Goal: Task Accomplishment & Management: Complete application form

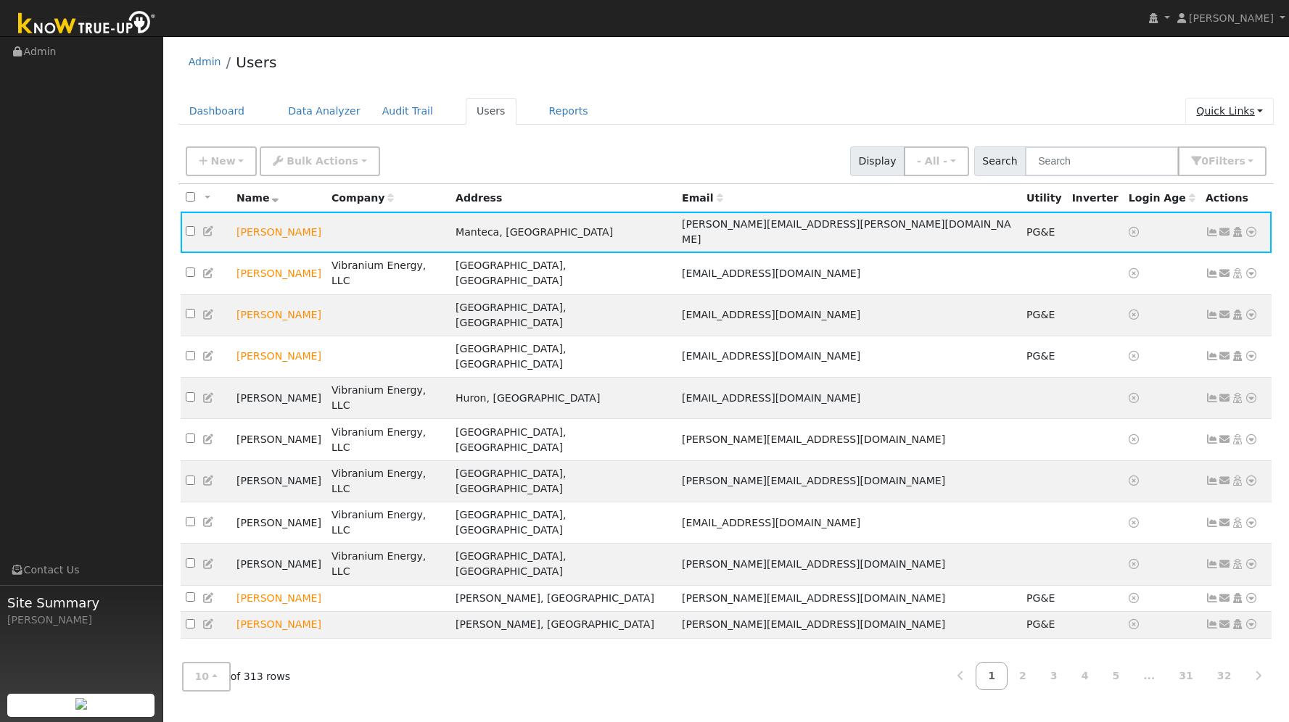
click at [1241, 115] on link "Quick Links" at bounding box center [1229, 111] width 88 height 27
click at [1200, 138] on link "Quick Add" at bounding box center [1200, 142] width 147 height 20
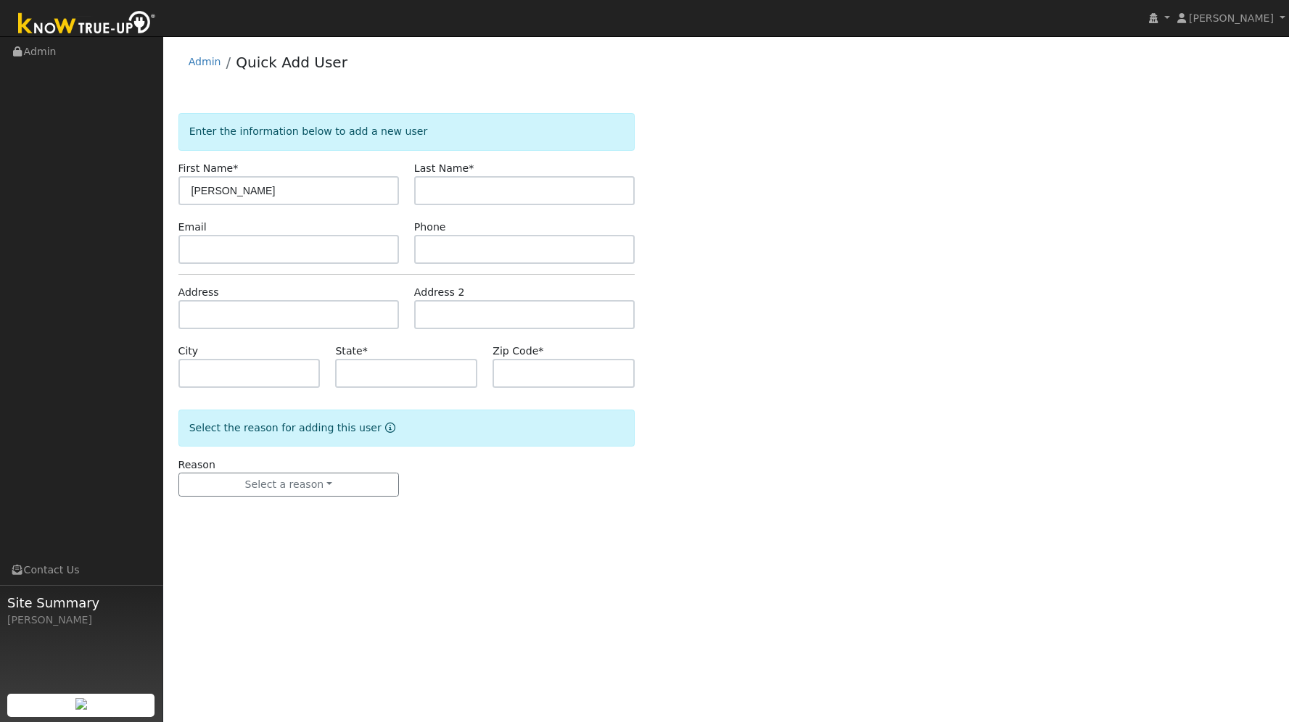
type input "[PERSON_NAME]"
type input "Waughan"
drag, startPoint x: 723, startPoint y: 288, endPoint x: 476, endPoint y: 283, distance: 247.4
click at [711, 288] on div "Enter the information below to add a new user First Name * [PERSON_NAME] Last N…" at bounding box center [726, 319] width 1096 height 413
click at [389, 251] on input "text" at bounding box center [288, 249] width 220 height 29
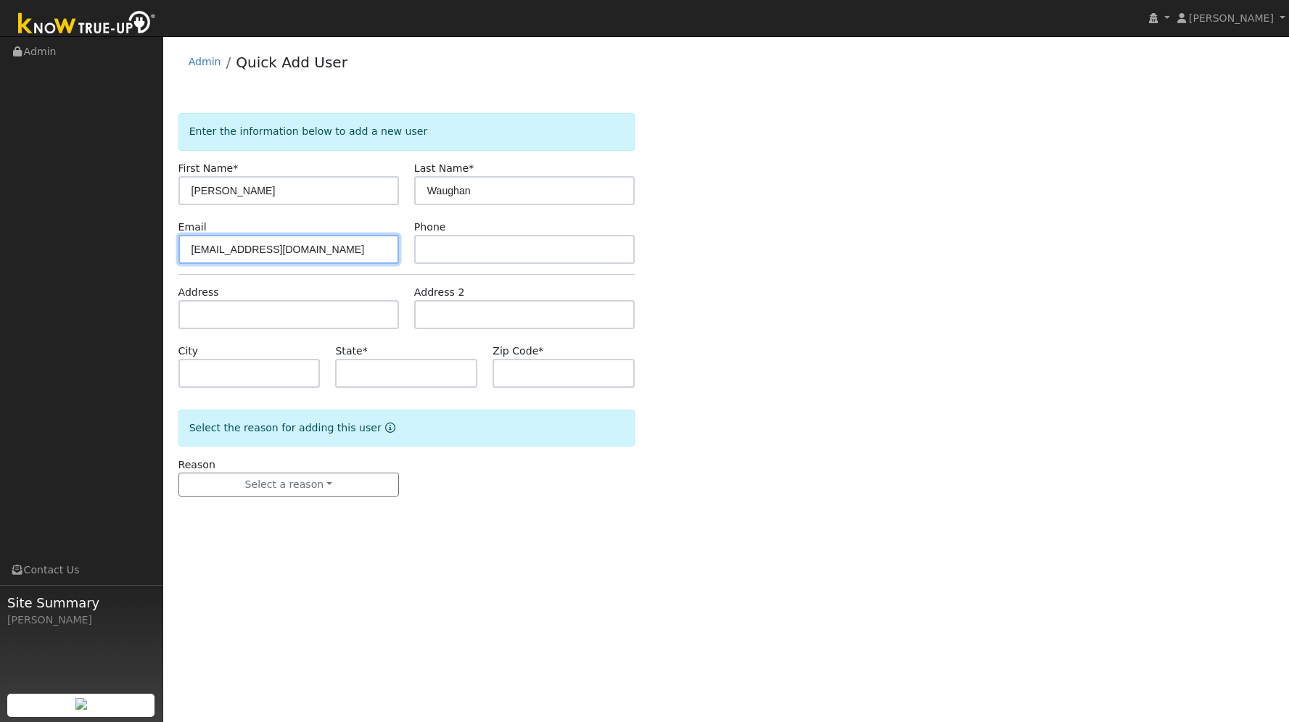
type input "[EMAIL_ADDRESS][DOMAIN_NAME]"
type input "8182810949"
click at [308, 312] on input "text" at bounding box center [288, 314] width 220 height 29
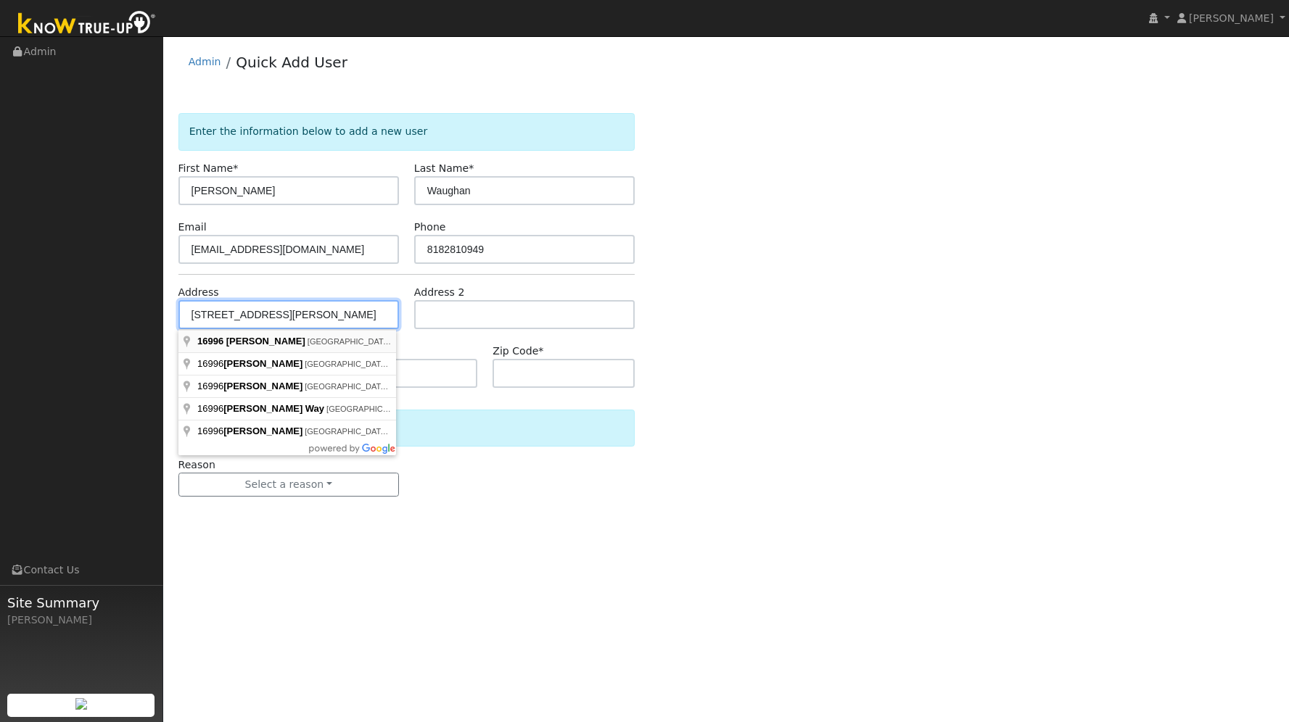
type input "[STREET_ADDRESS][PERSON_NAME]"
type input "[GEOGRAPHIC_DATA]"
type input "CA"
type input "95949"
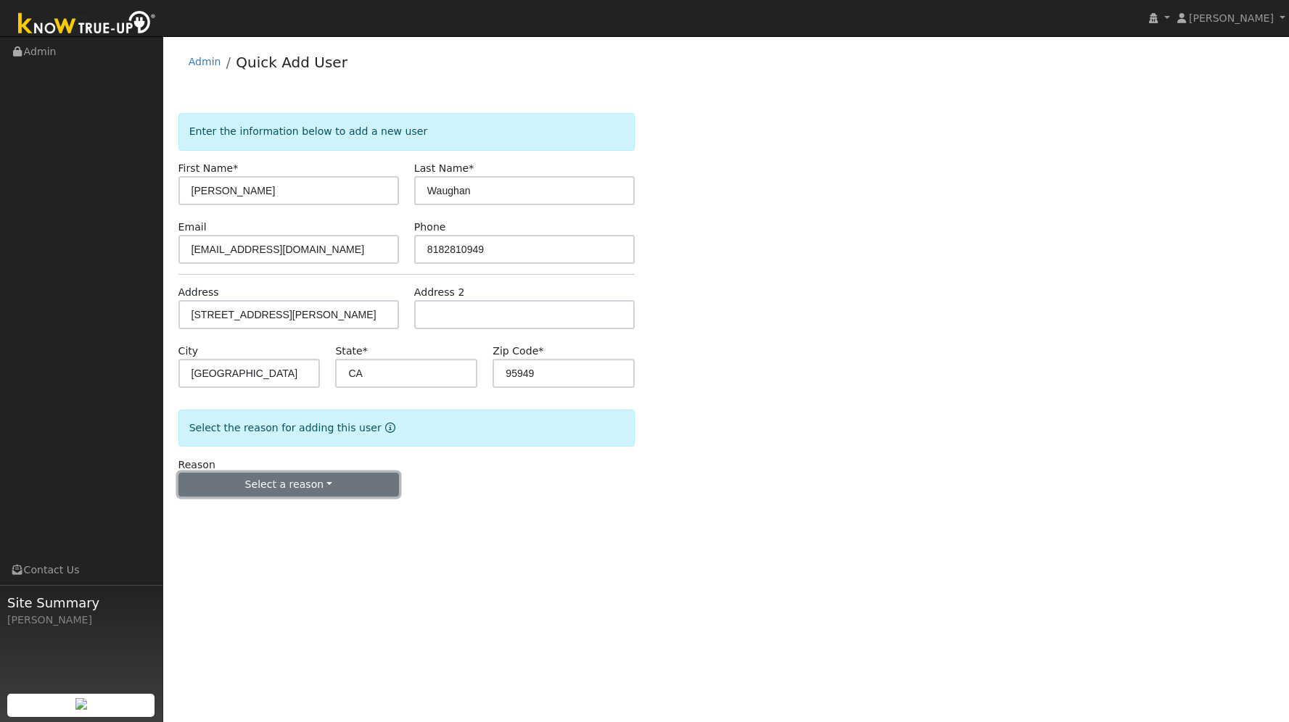
click at [340, 484] on button "Select a reason" at bounding box center [288, 485] width 220 height 25
click at [281, 513] on link "New lead" at bounding box center [259, 515] width 160 height 20
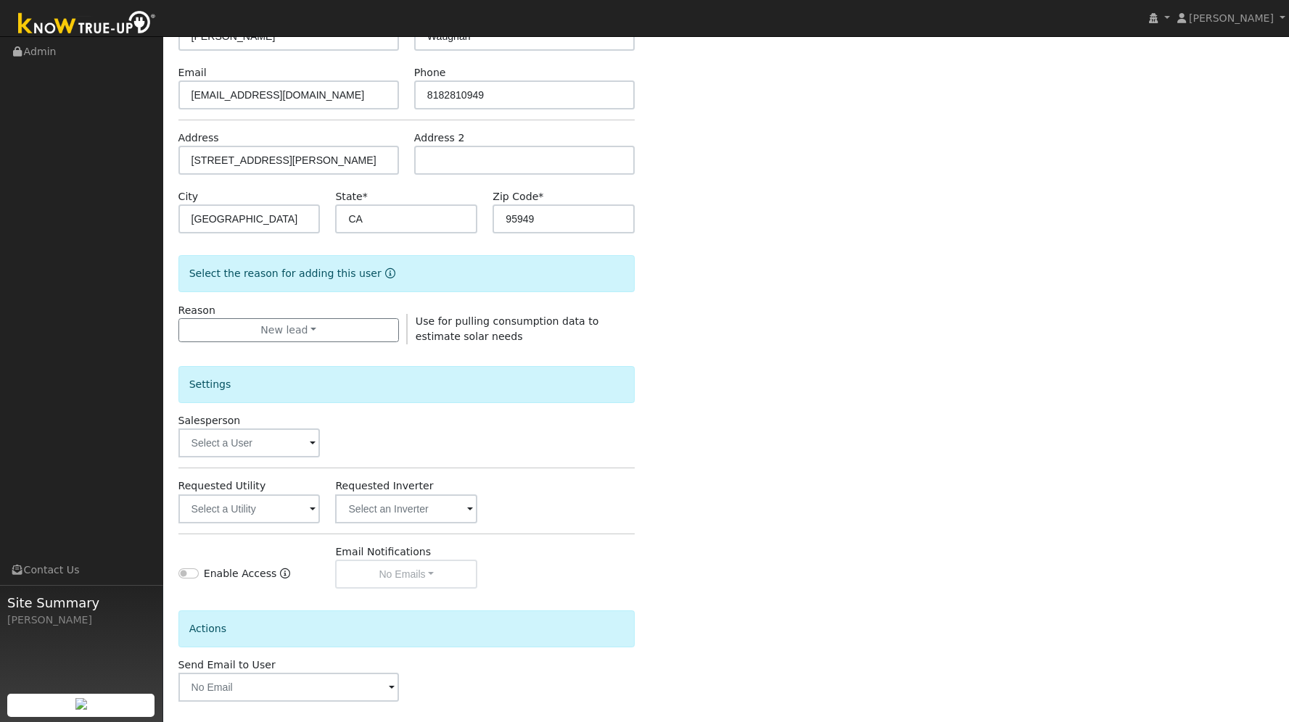
scroll to position [217, 0]
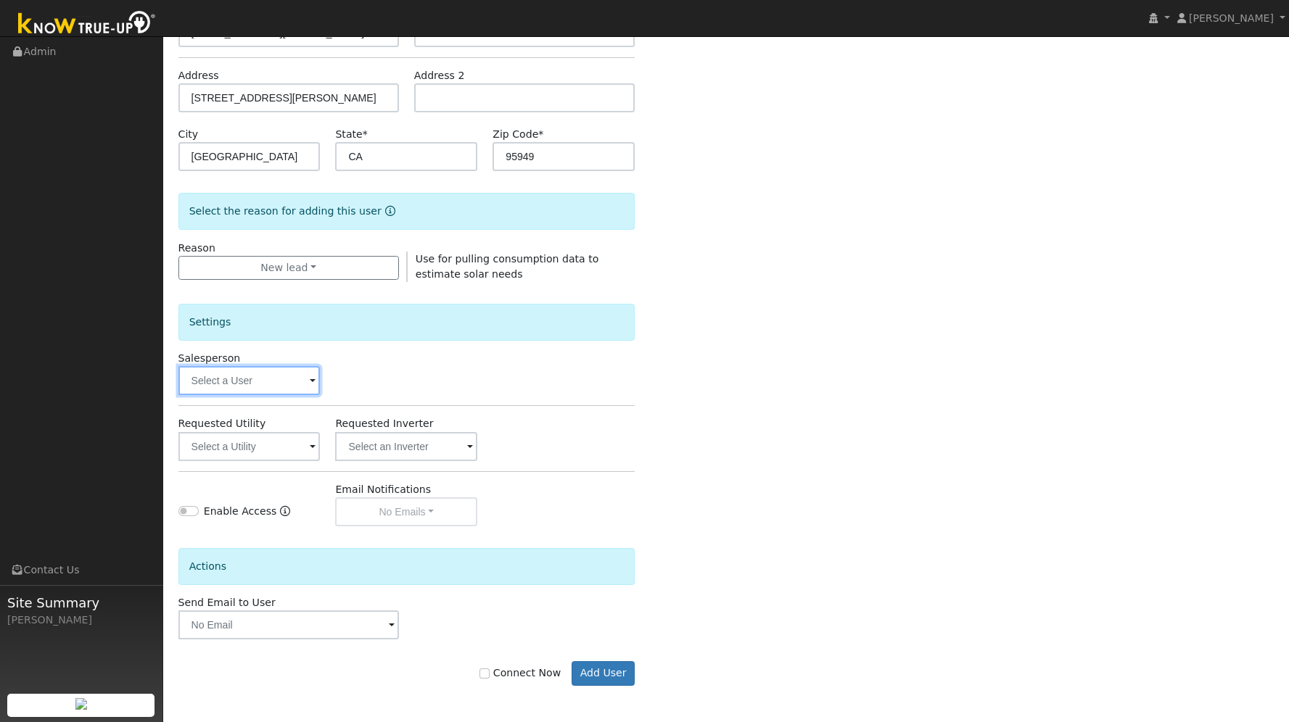
click at [293, 381] on input "text" at bounding box center [249, 380] width 142 height 29
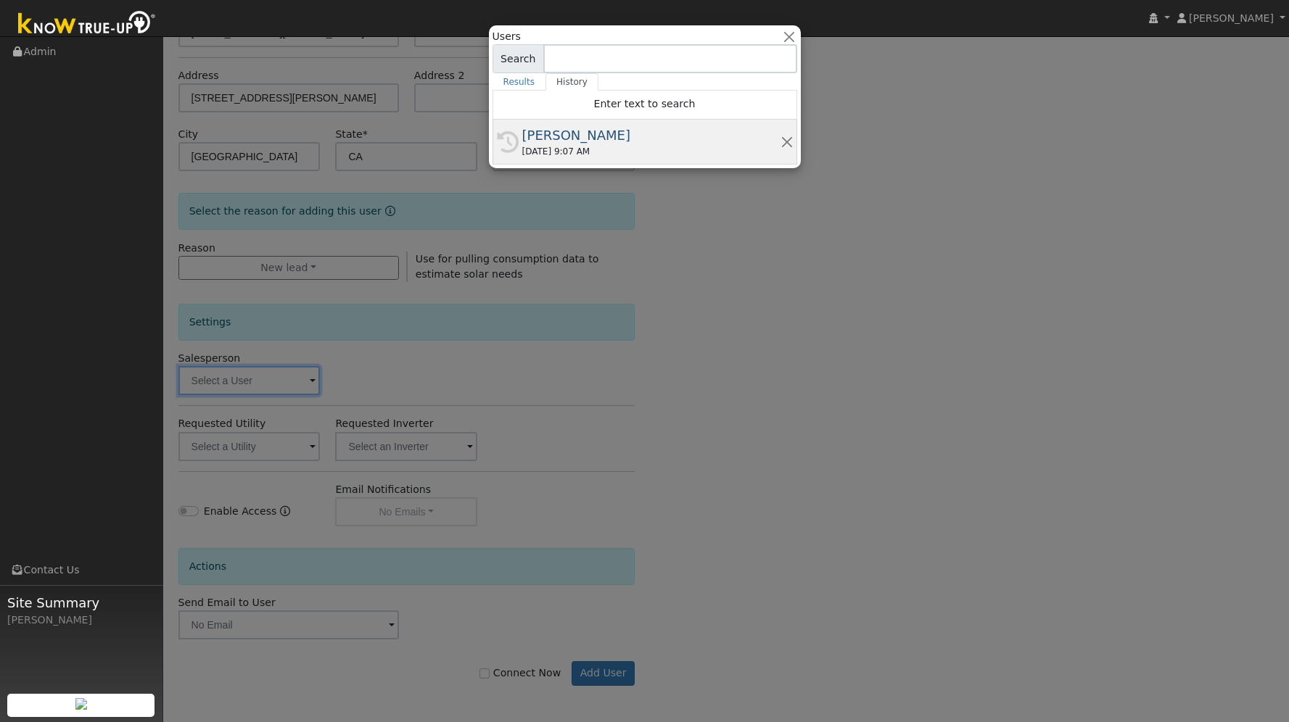
click at [573, 139] on div "[PERSON_NAME]" at bounding box center [651, 135] width 258 height 20
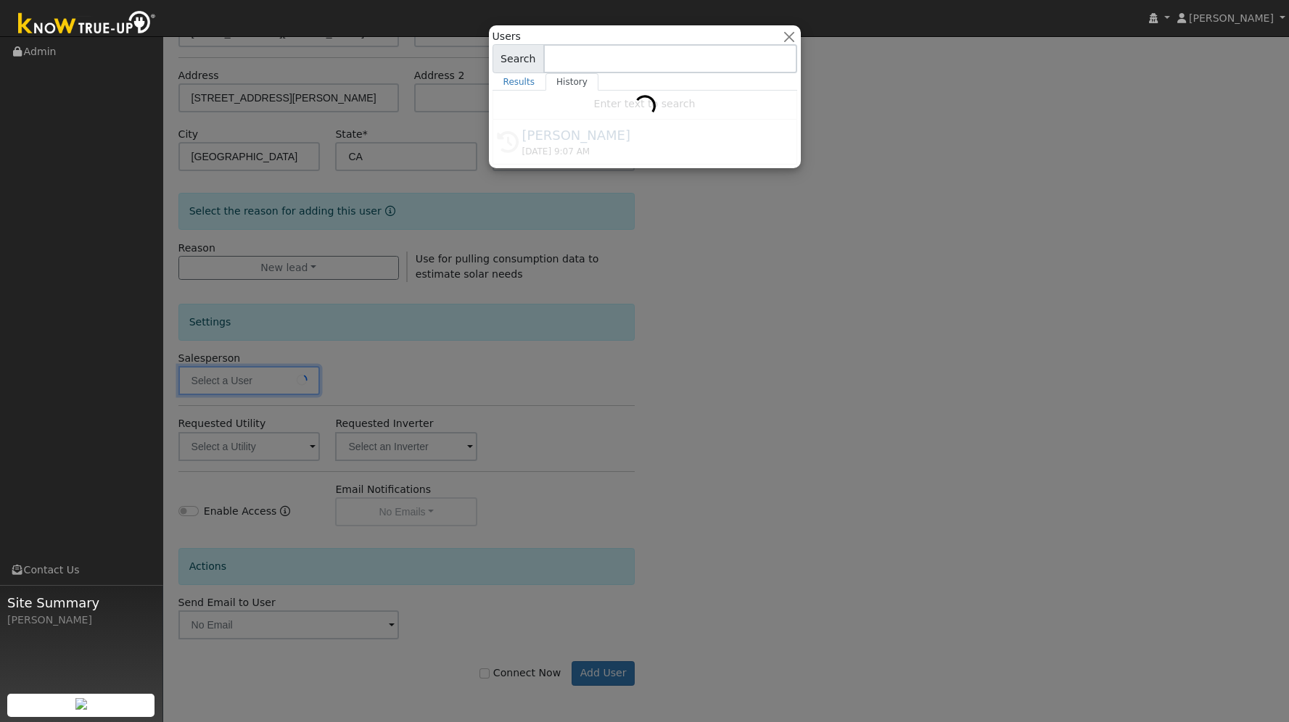
type input "[PERSON_NAME]"
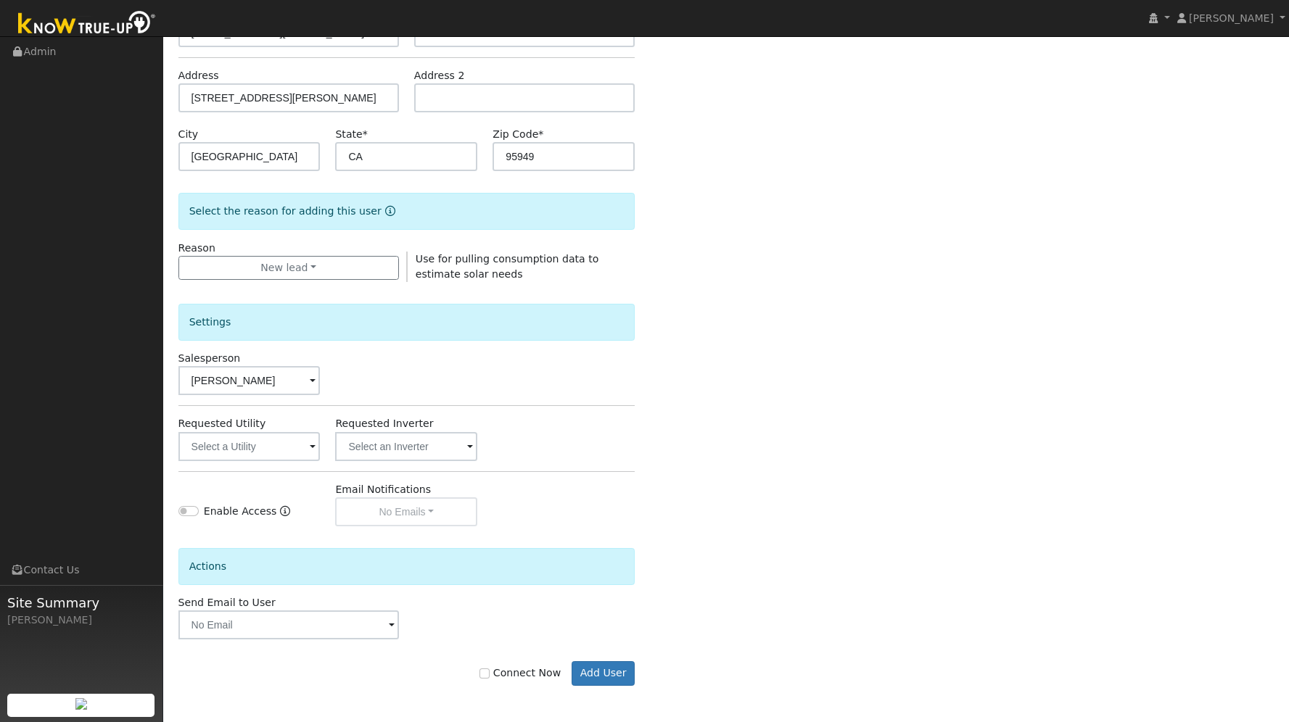
click at [310, 445] on span at bounding box center [313, 448] width 6 height 17
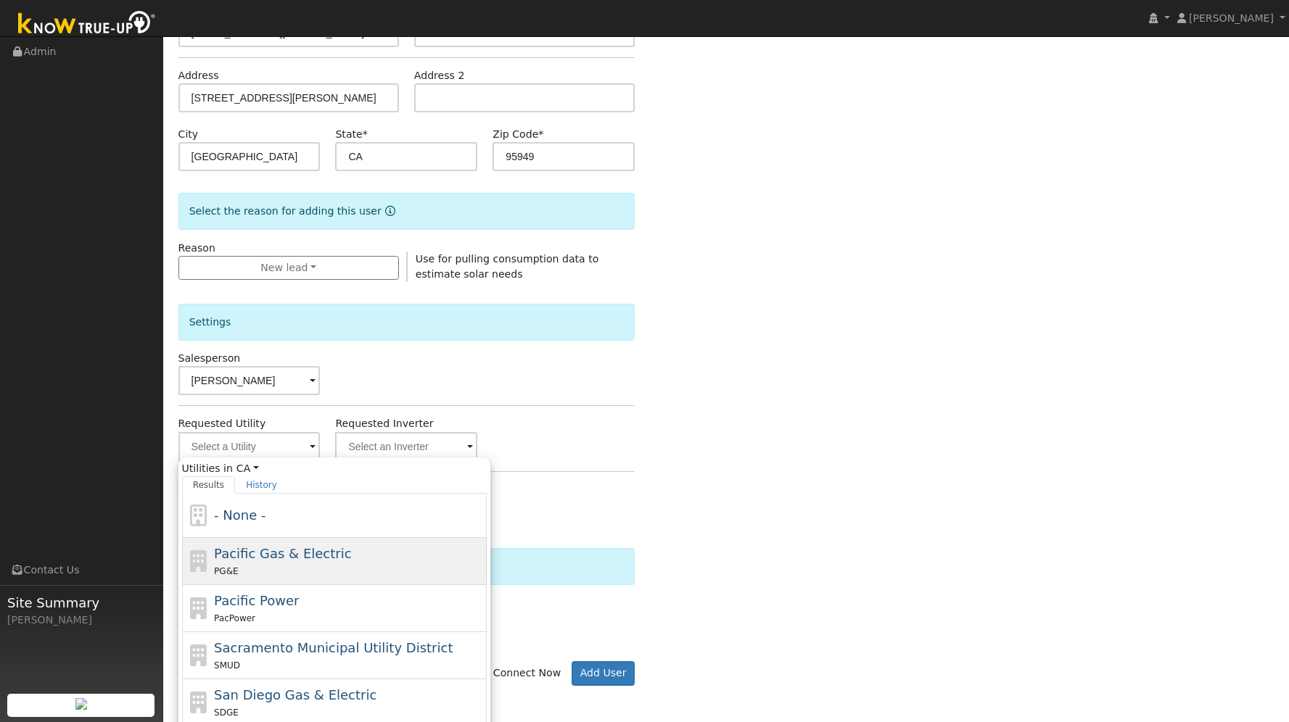
click at [288, 558] on span "Pacific Gas & Electric" at bounding box center [282, 553] width 137 height 15
type input "Pacific Gas & Electric"
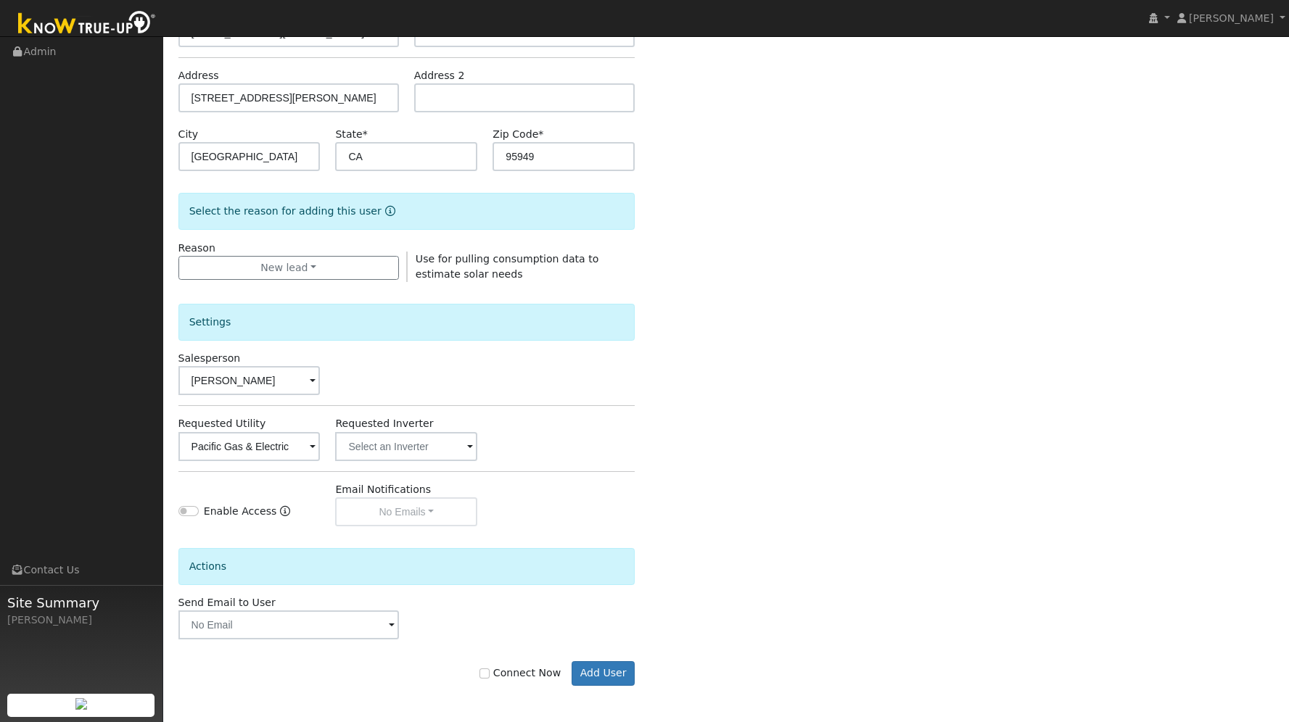
click at [490, 672] on input "Connect Now" at bounding box center [484, 674] width 10 height 10
checkbox input "true"
click at [606, 674] on button "Add User" at bounding box center [603, 673] width 63 height 25
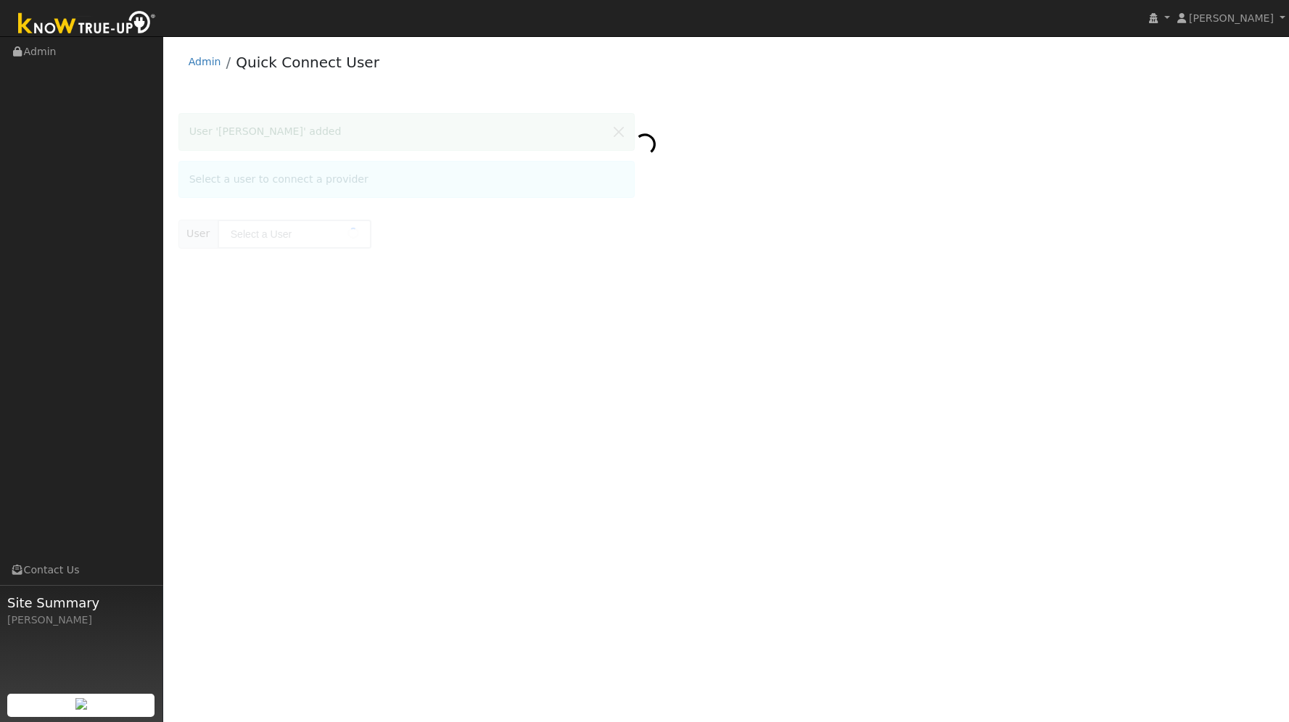
type input "[PERSON_NAME]"
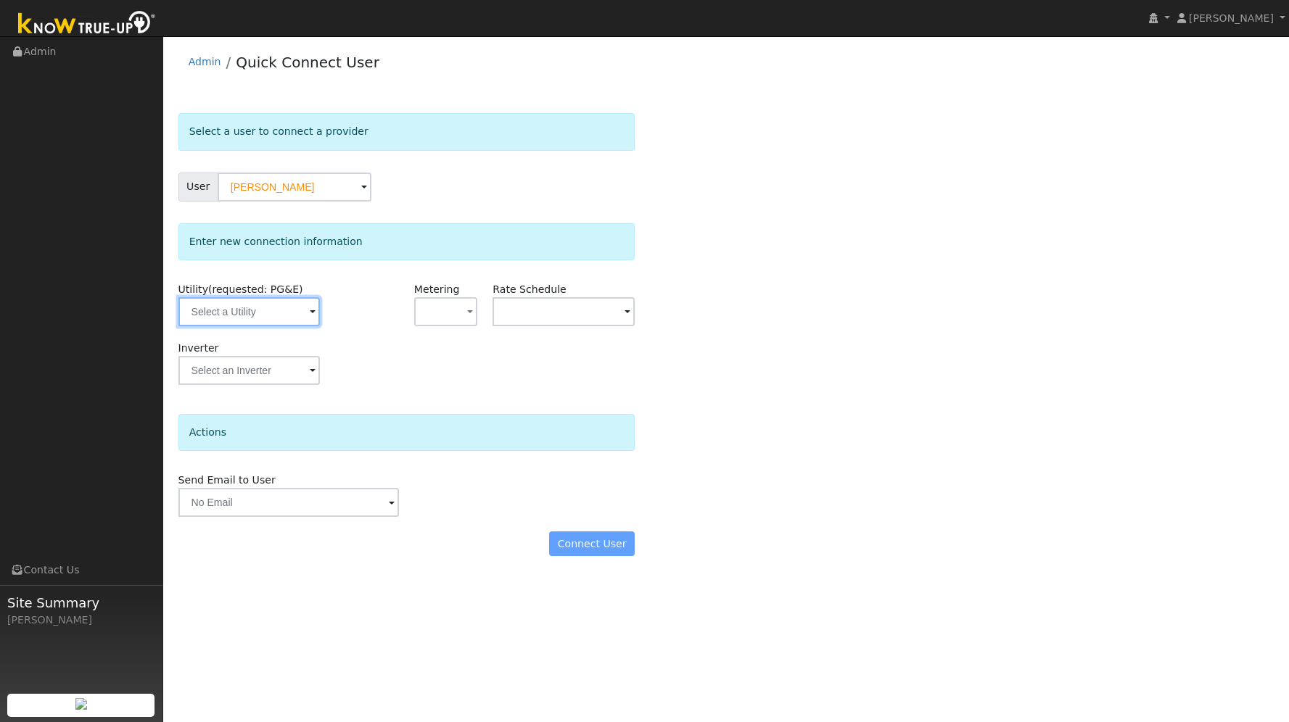
click at [305, 313] on input "text" at bounding box center [249, 311] width 142 height 29
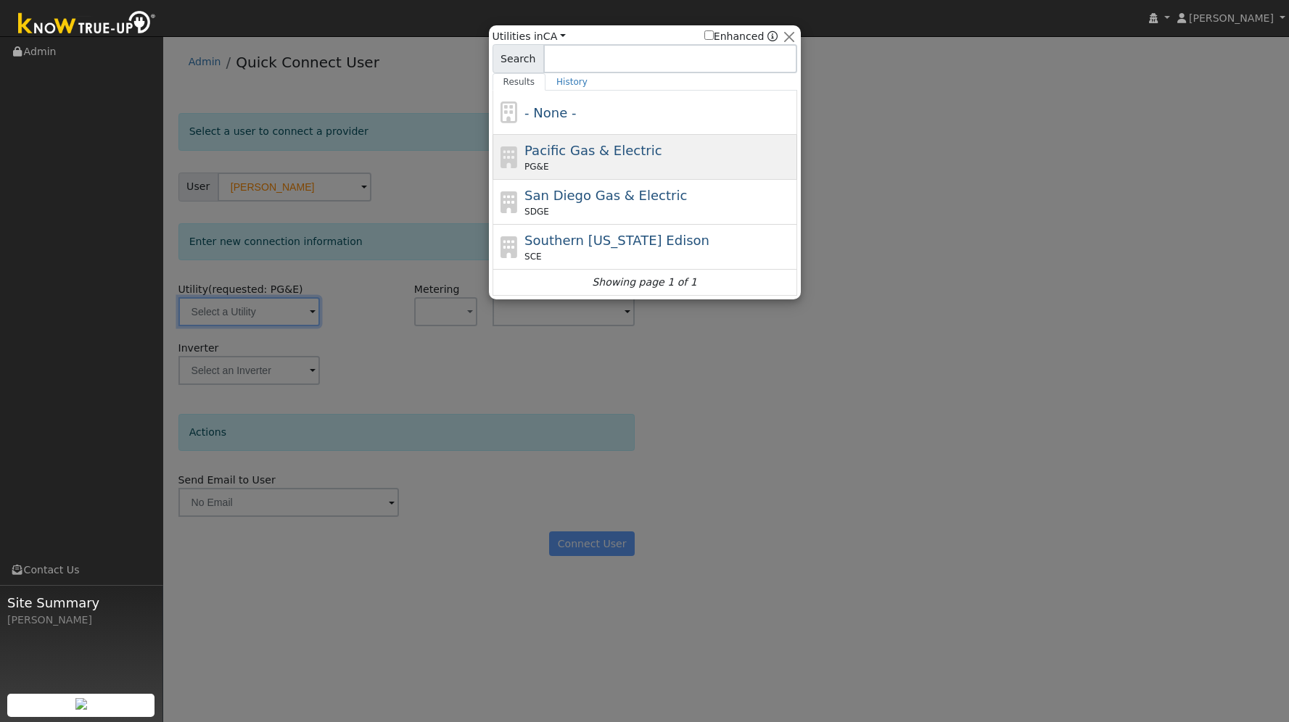
click at [536, 162] on span "PG&E" at bounding box center [536, 166] width 24 height 13
type input "PG&E"
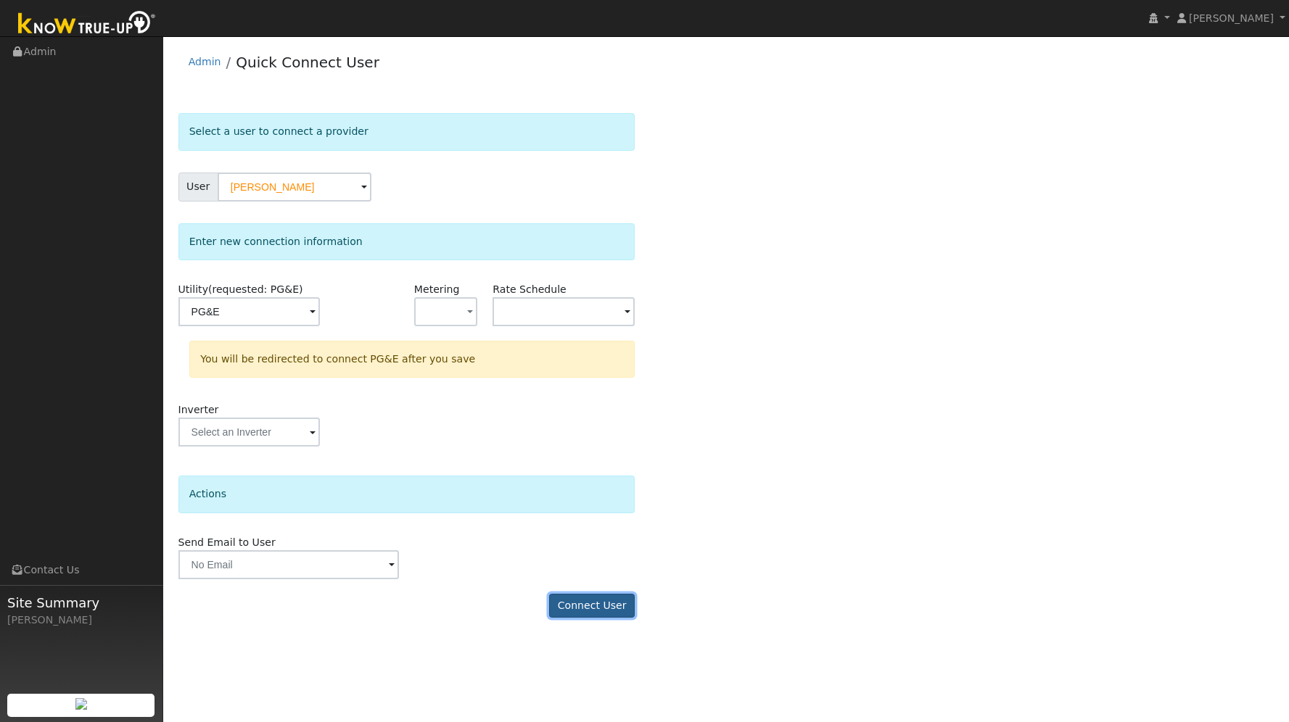
click at [581, 602] on button "Connect User" at bounding box center [592, 606] width 86 height 25
